Goal: Task Accomplishment & Management: Manage account settings

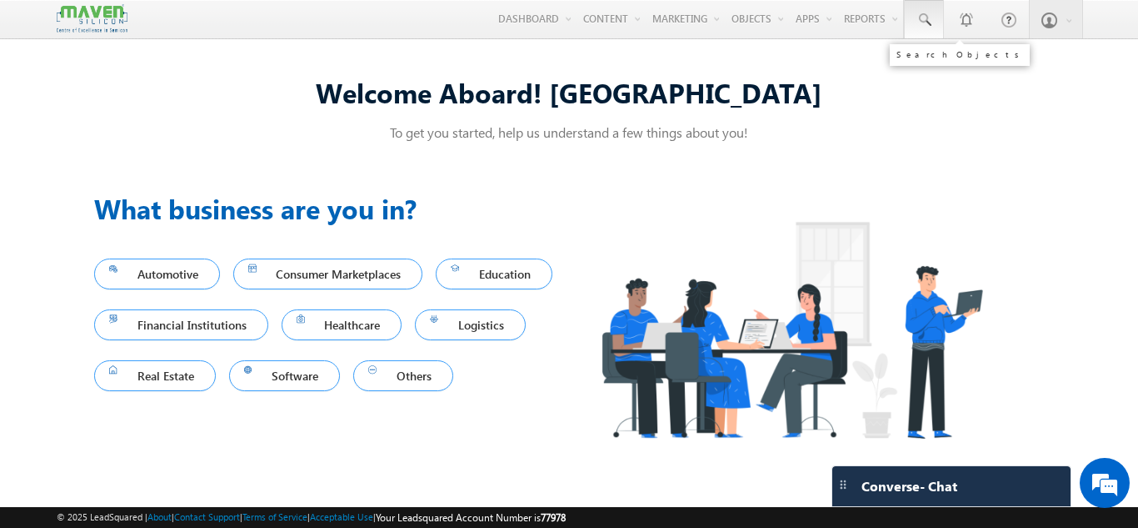
click at [935, 23] on link at bounding box center [924, 19] width 40 height 38
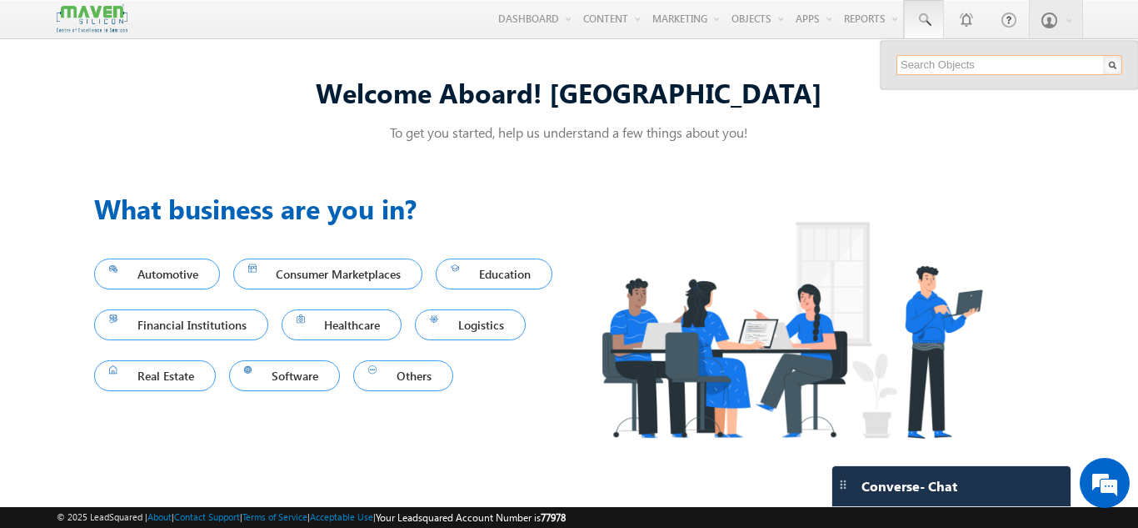
paste input "[EMAIL_ADDRESS][DOMAIN_NAME]"
type input "[EMAIL_ADDRESS][DOMAIN_NAME]"
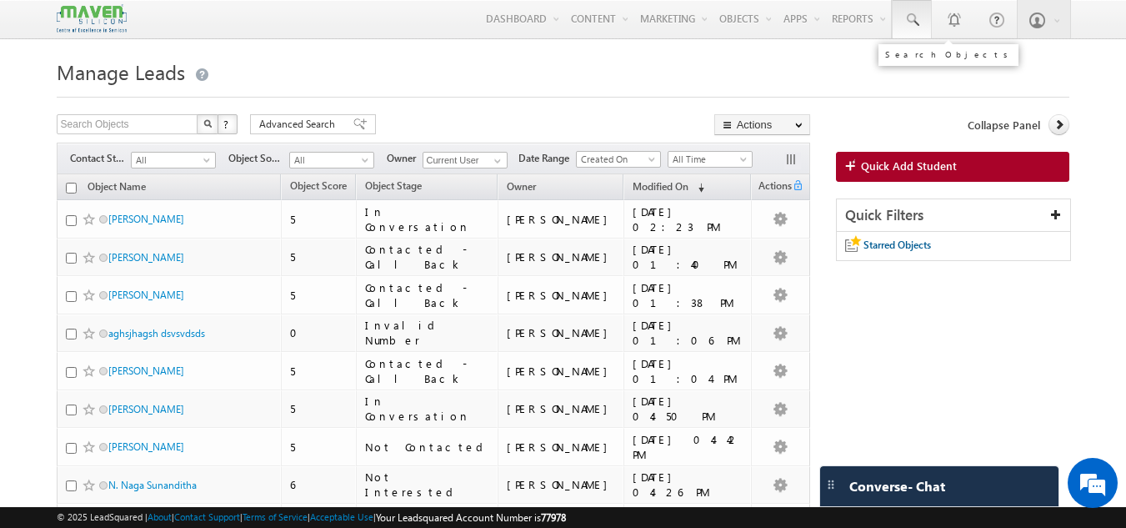
click at [919, 18] on span at bounding box center [911, 20] width 17 height 17
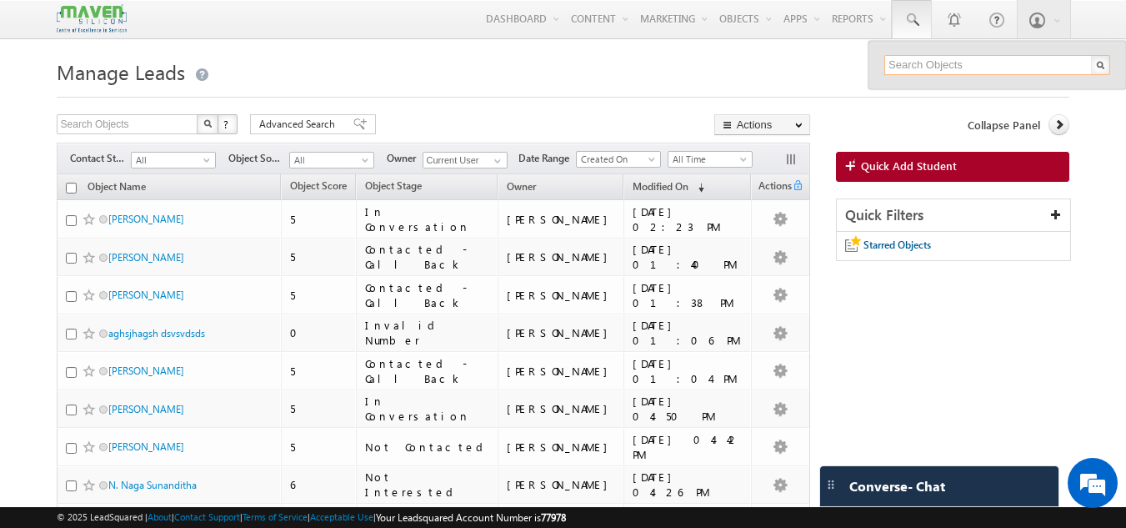
click at [917, 66] on input "text" at bounding box center [997, 65] width 226 height 20
paste input "afifmansurbaig2005@gmail.com"
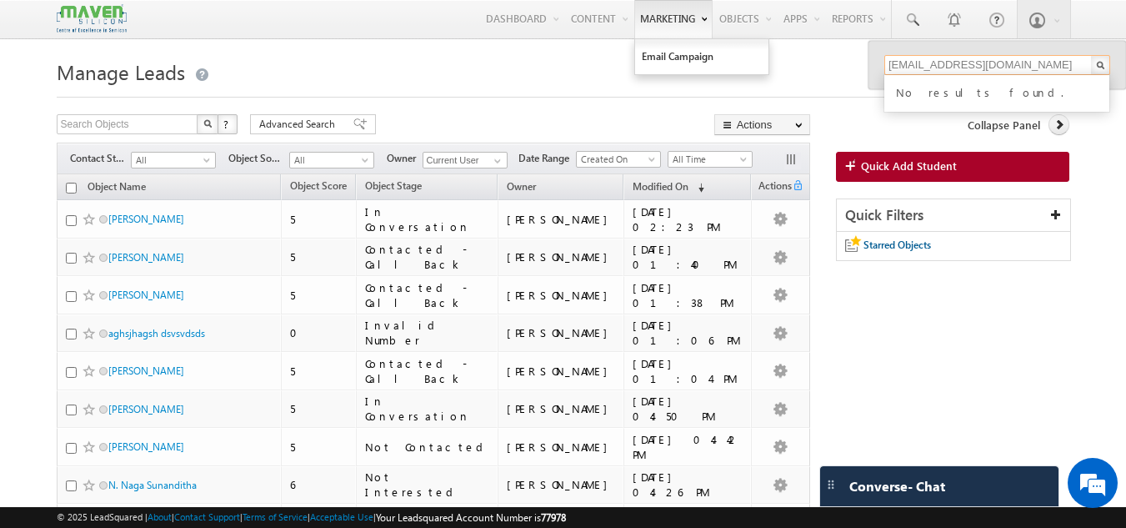
type input "afifmansurbaig2005@gmail.com"
click at [1056, 68] on input "afifmansurbaig2005@gmail.com" at bounding box center [997, 65] width 226 height 20
paste input "[EMAIL_ADDRESS][DOMAIN_NAME]"
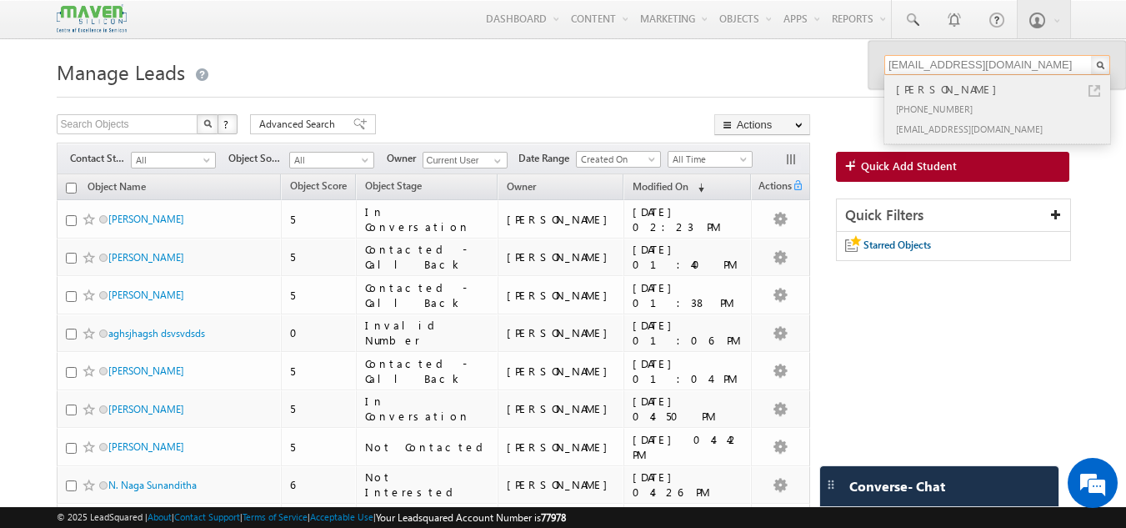
type input "[EMAIL_ADDRESS][DOMAIN_NAME]"
click at [913, 87] on div "[PERSON_NAME]" at bounding box center [1004, 89] width 223 height 18
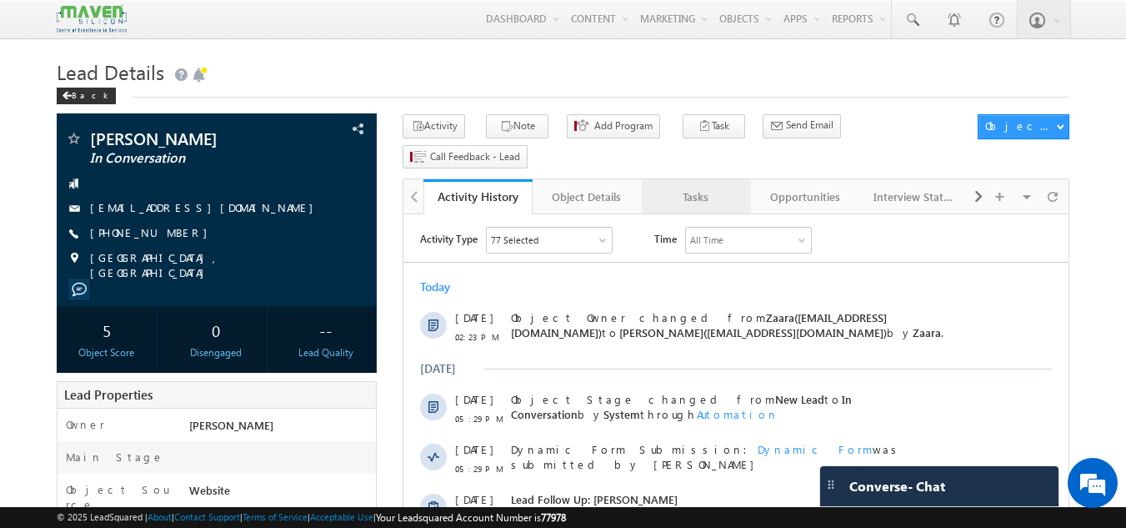
click at [720, 187] on div "Tasks" at bounding box center [695, 197] width 81 height 20
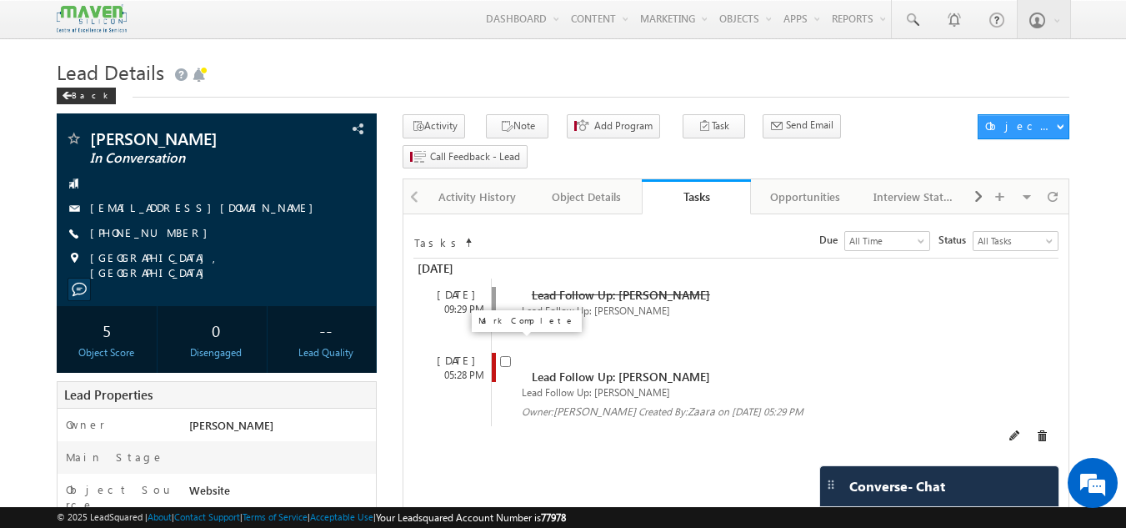
click at [503, 356] on input "checkbox" at bounding box center [505, 361] width 11 height 11
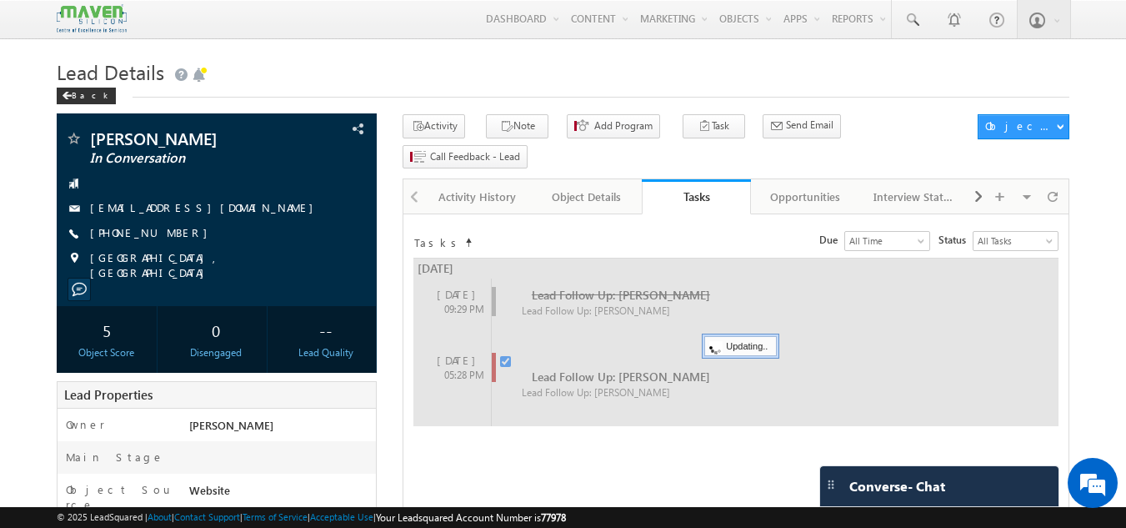
checkbox input "false"
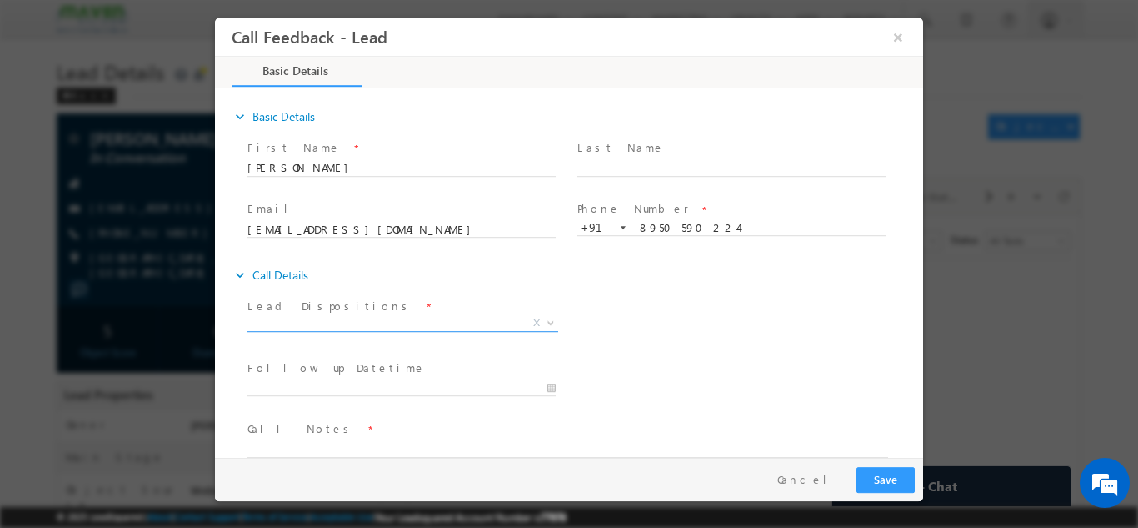
click at [393, 323] on span "X" at bounding box center [403, 322] width 311 height 17
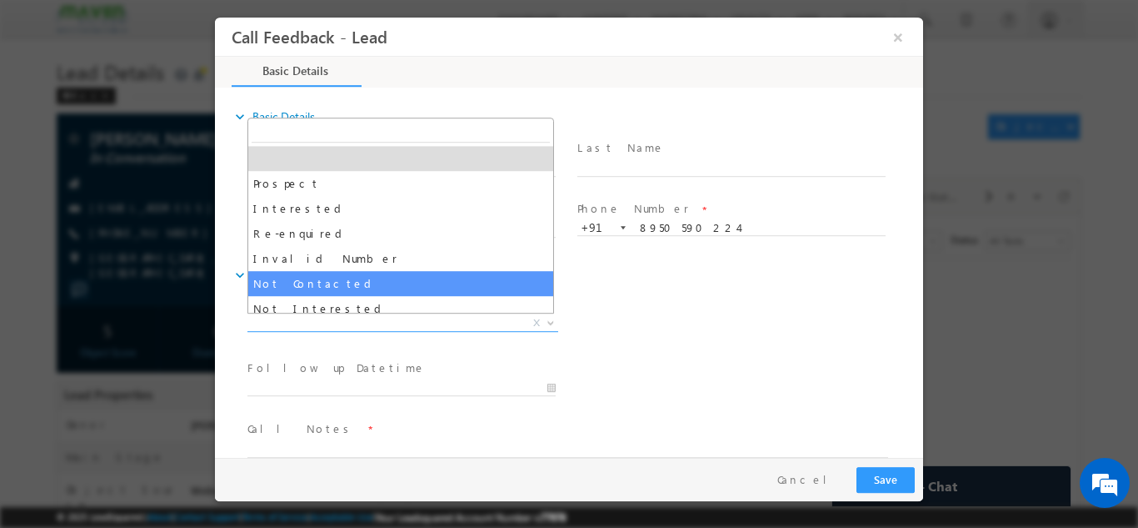
select select "Not Contacted"
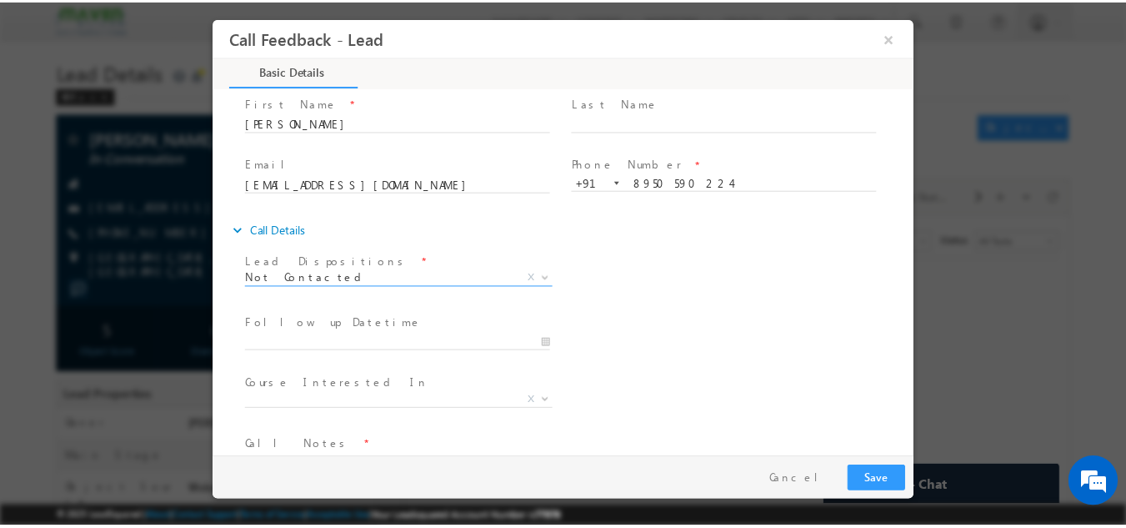
scroll to position [83, 0]
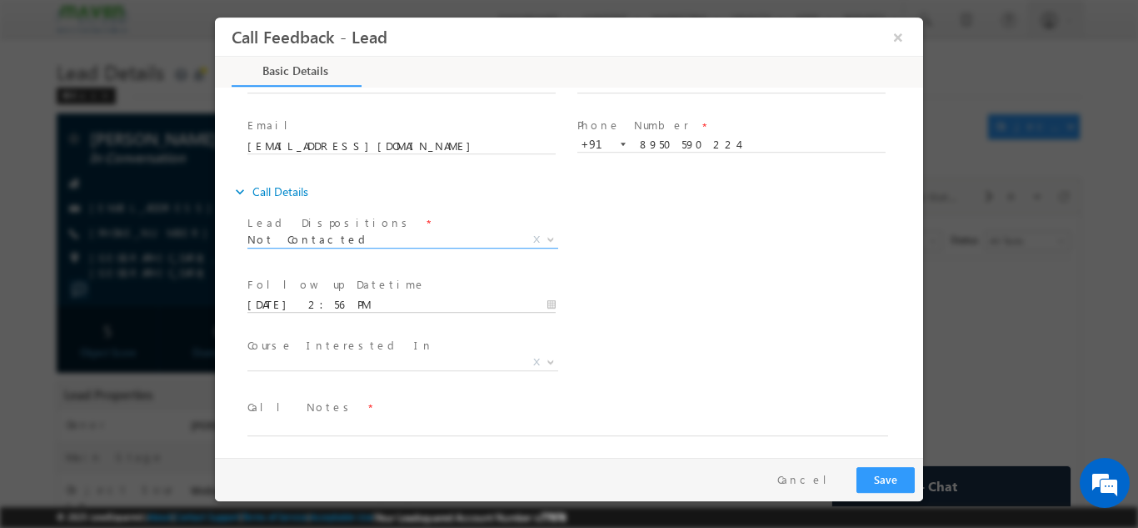
click at [343, 297] on input "[DATE] 2:56 PM" at bounding box center [402, 304] width 308 height 17
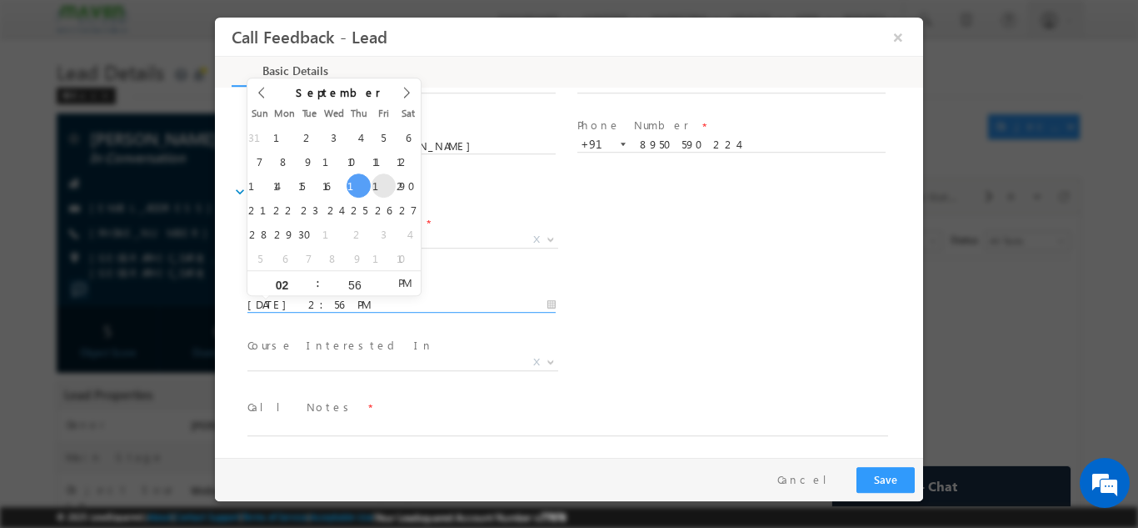
type input "[DATE] 2:56 PM"
click at [731, 320] on div "Follow up Datetime * [DATE] 2:56 PM Program Type * Long Term Short Term X" at bounding box center [583, 303] width 679 height 62
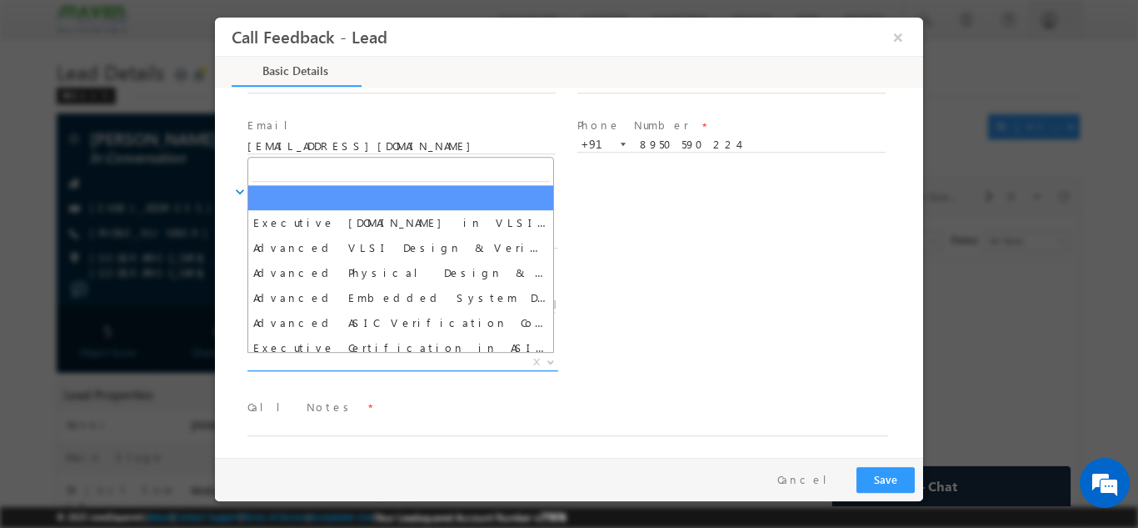
click at [420, 363] on span "X" at bounding box center [403, 361] width 311 height 17
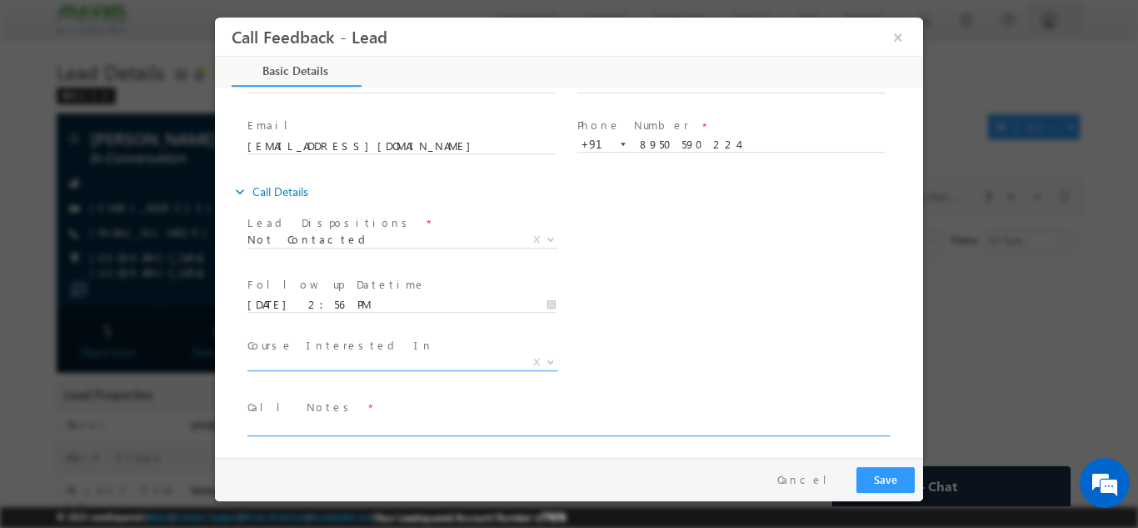
click at [363, 425] on textarea at bounding box center [568, 425] width 641 height 19
type textarea "DNP"
click at [881, 471] on button "Save" at bounding box center [886, 479] width 58 height 26
